Goal: Complete application form

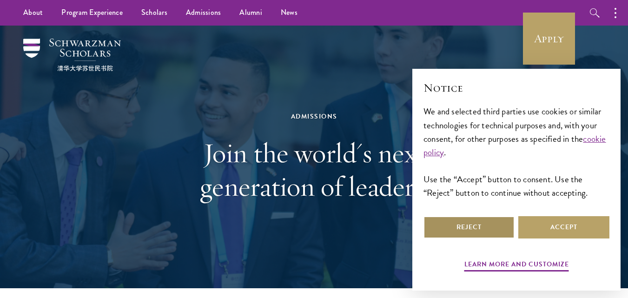
click at [492, 227] on button "Reject" at bounding box center [468, 227] width 91 height 22
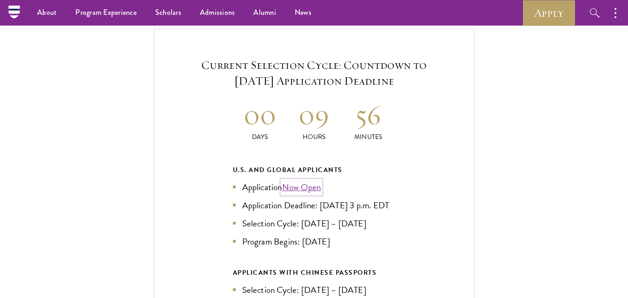
scroll to position [1905, 0]
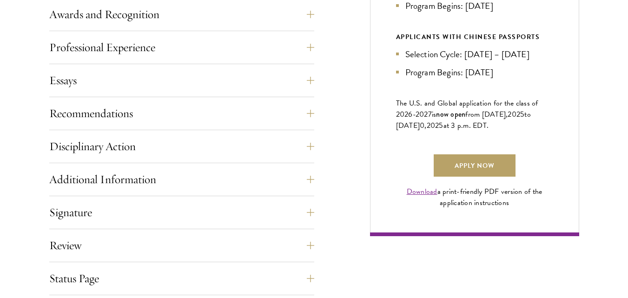
scroll to position [604, 0]
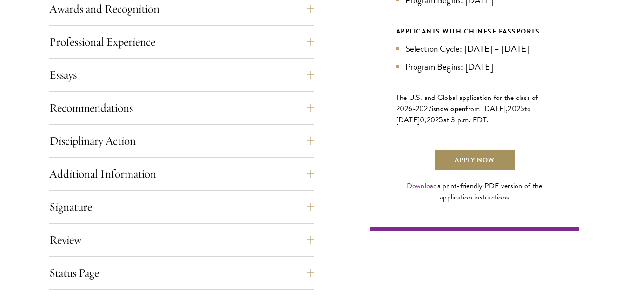
click at [483, 171] on link "Apply Now" at bounding box center [475, 160] width 82 height 22
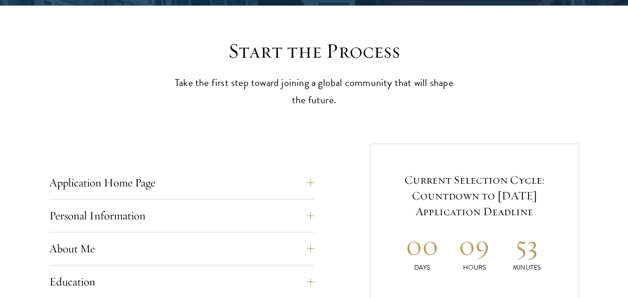
scroll to position [279, 0]
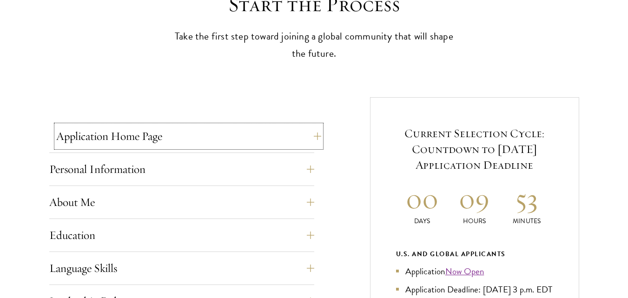
click at [312, 138] on button "Application Home Page" at bounding box center [188, 136] width 265 height 22
click at [317, 136] on button "Application Home Page" at bounding box center [188, 136] width 265 height 22
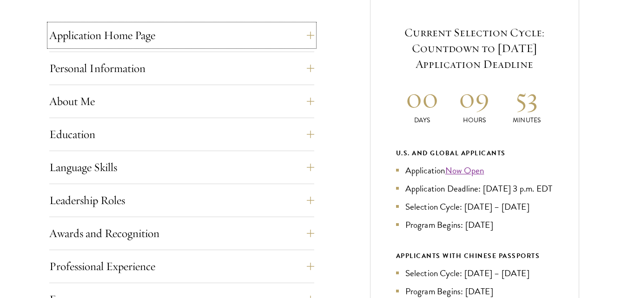
scroll to position [418, 0]
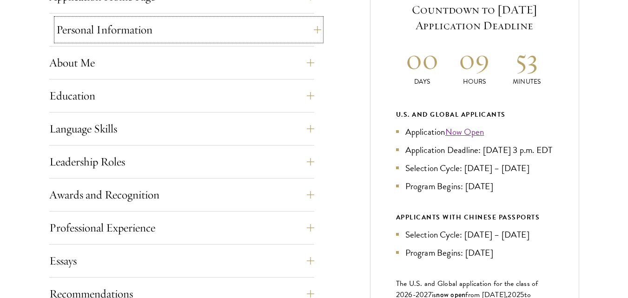
click at [305, 31] on button "Personal Information" at bounding box center [188, 30] width 265 height 22
